Goal: Transaction & Acquisition: Purchase product/service

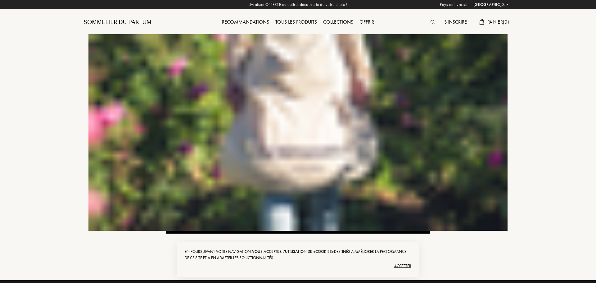
select select "FR"
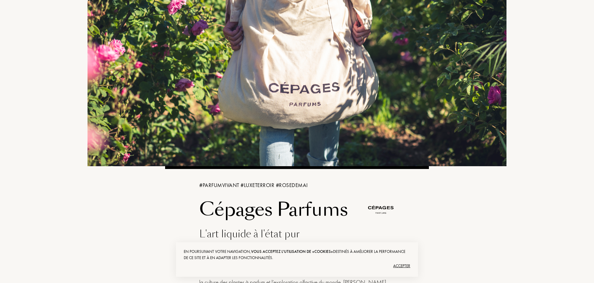
scroll to position [186, 0]
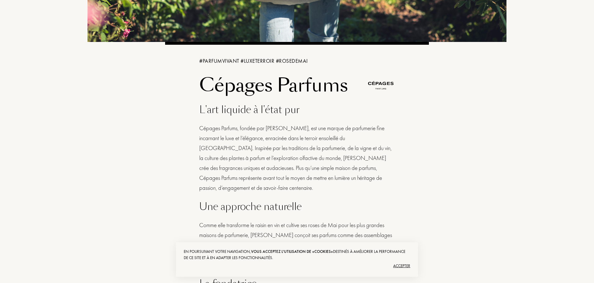
click at [402, 266] on div "Accepter" at bounding box center [297, 266] width 226 height 10
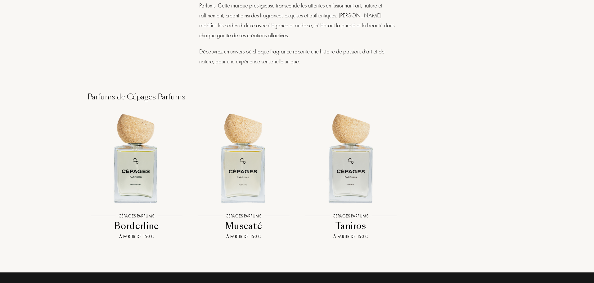
scroll to position [651, 0]
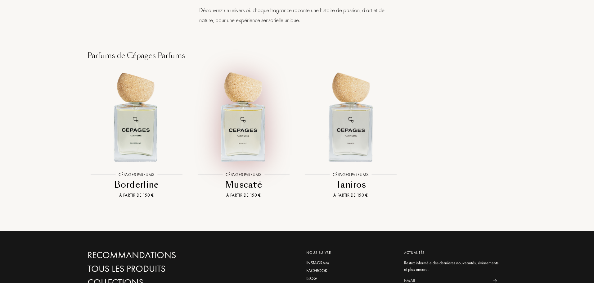
click at [243, 134] on img at bounding box center [243, 116] width 96 height 96
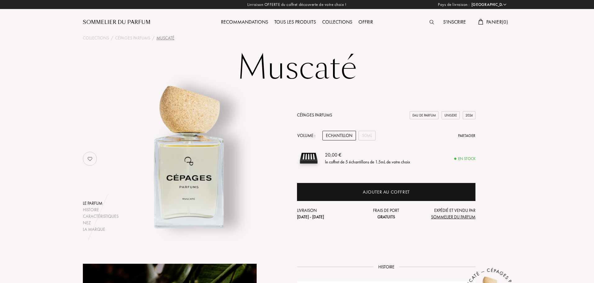
select select "FR"
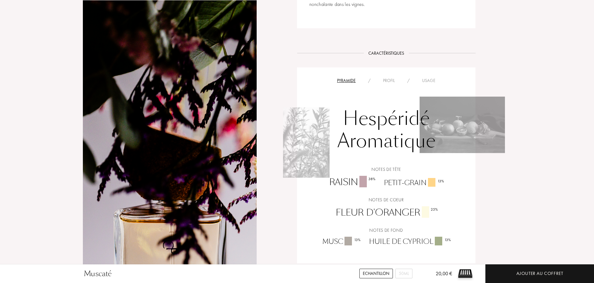
scroll to position [372, 0]
